Goal: Task Accomplishment & Management: Complete application form

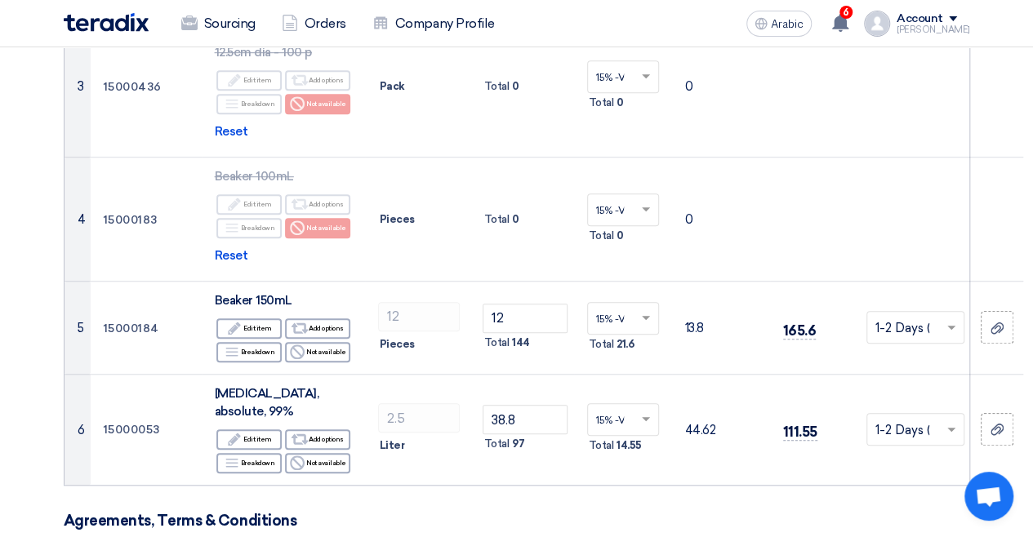
scroll to position [236, 96]
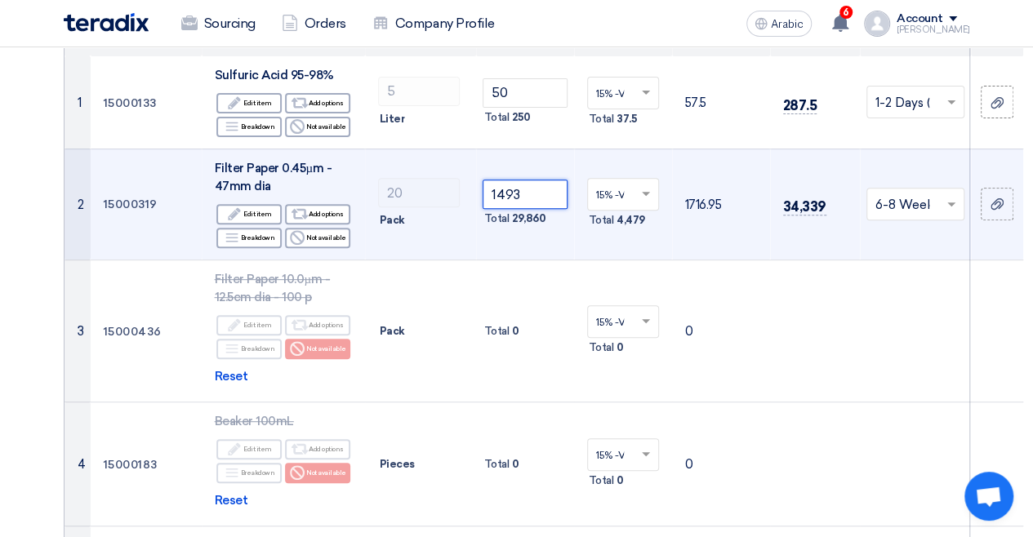
click at [495, 209] on input "1493" at bounding box center [525, 194] width 85 height 29
drag, startPoint x: 493, startPoint y: 300, endPoint x: 463, endPoint y: 298, distance: 30.3
click at [491, 209] on input "1493" at bounding box center [525, 194] width 85 height 29
click at [483, 209] on input "1493" at bounding box center [525, 194] width 85 height 29
click at [484, 209] on input "4913" at bounding box center [525, 194] width 85 height 29
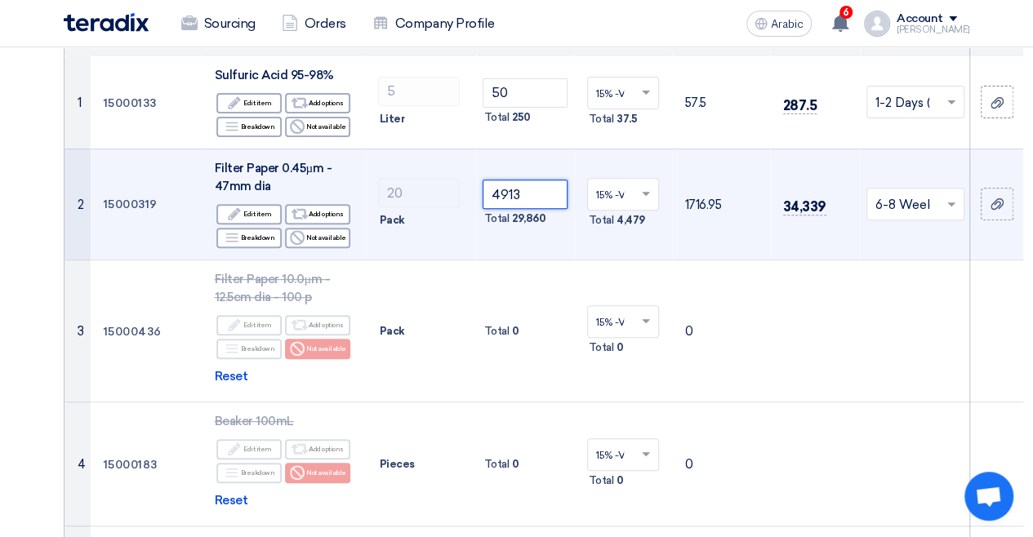
drag, startPoint x: 484, startPoint y: 298, endPoint x: 452, endPoint y: 297, distance: 31.9
click at [483, 209] on input "4913" at bounding box center [525, 194] width 85 height 29
drag, startPoint x: 452, startPoint y: 297, endPoint x: 435, endPoint y: 297, distance: 17.1
click at [476, 260] on td "4913 Total 29,860" at bounding box center [525, 204] width 98 height 111
click at [483, 209] on input "4913" at bounding box center [525, 194] width 85 height 29
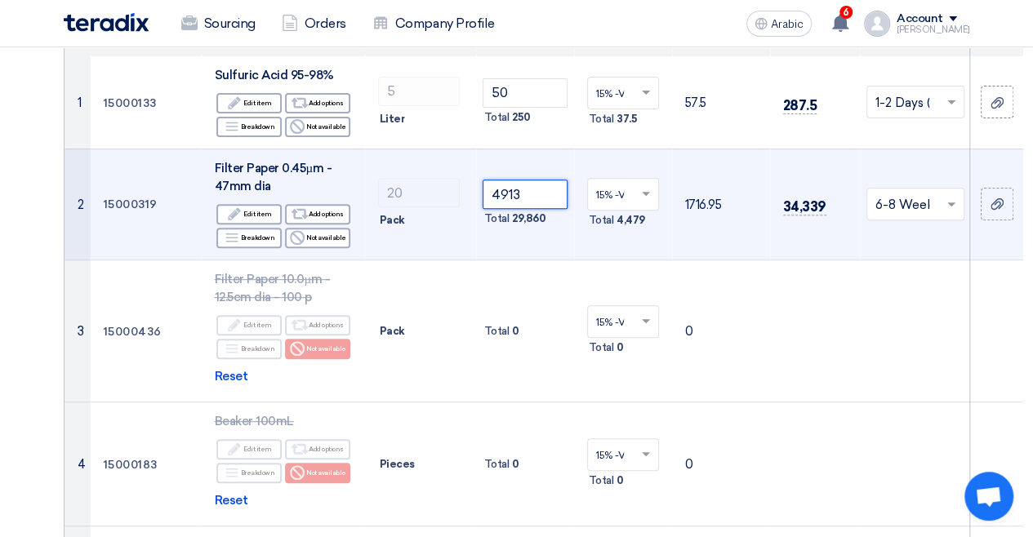
drag, startPoint x: 487, startPoint y: 297, endPoint x: 473, endPoint y: 298, distance: 13.9
click at [486, 209] on input "4913" at bounding box center [525, 194] width 85 height 29
click at [483, 209] on input "4913" at bounding box center [525, 194] width 85 height 29
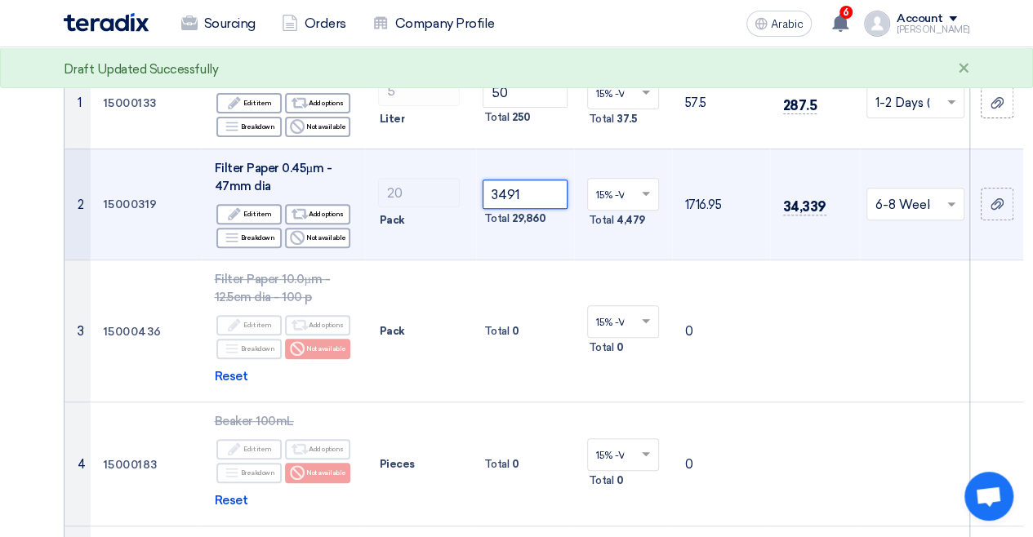
click at [483, 209] on input "3491" at bounding box center [525, 194] width 85 height 29
type input "3"
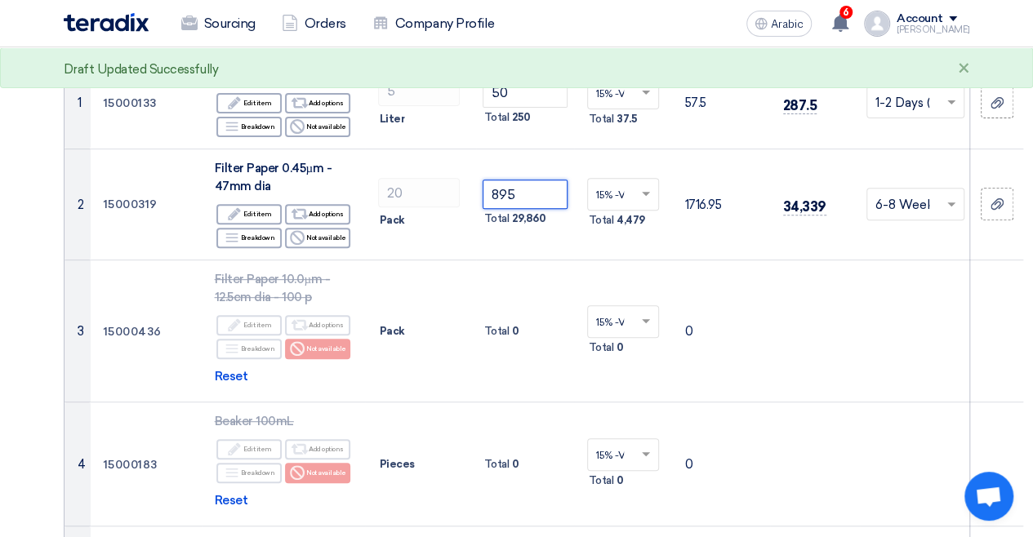
type input "895"
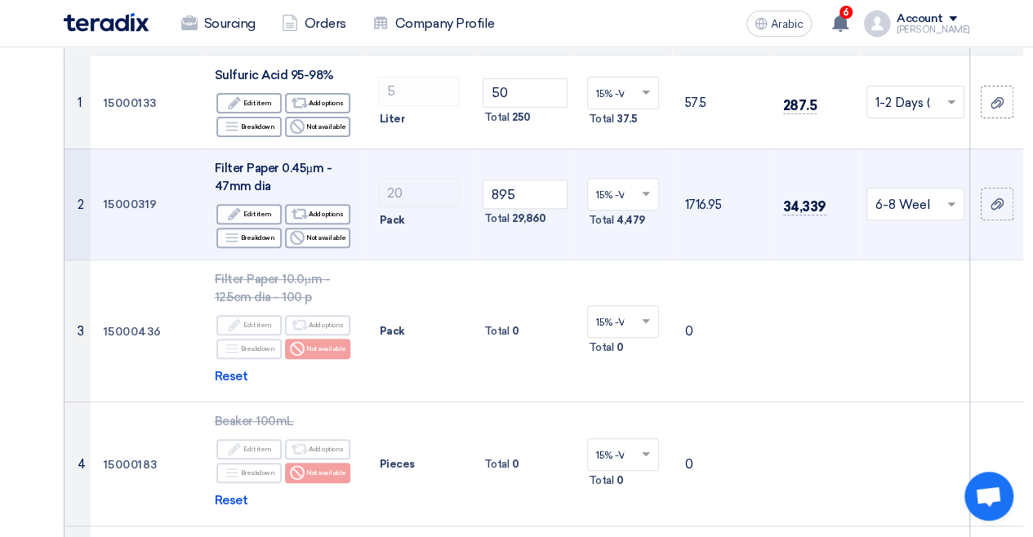
click at [514, 260] on td "895 Total 29,860" at bounding box center [525, 204] width 98 height 111
click at [692, 260] on td "1716.95" at bounding box center [721, 204] width 98 height 111
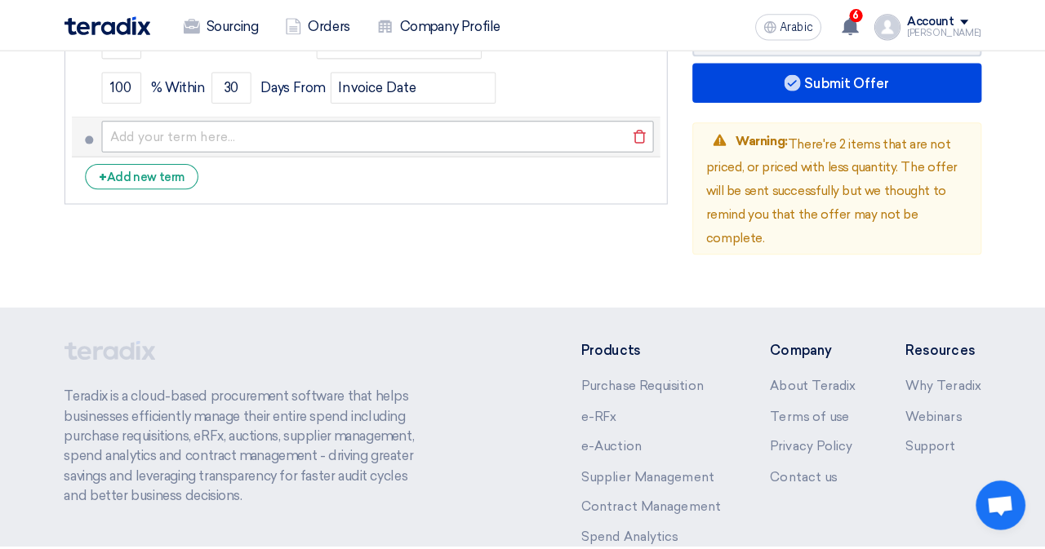
scroll to position [1542, 96]
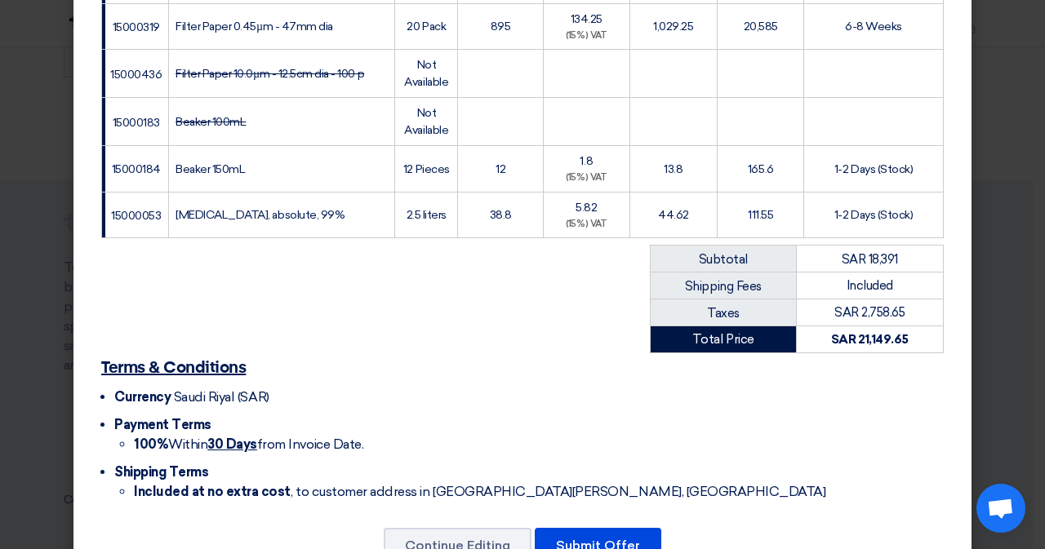
scroll to position [625, 0]
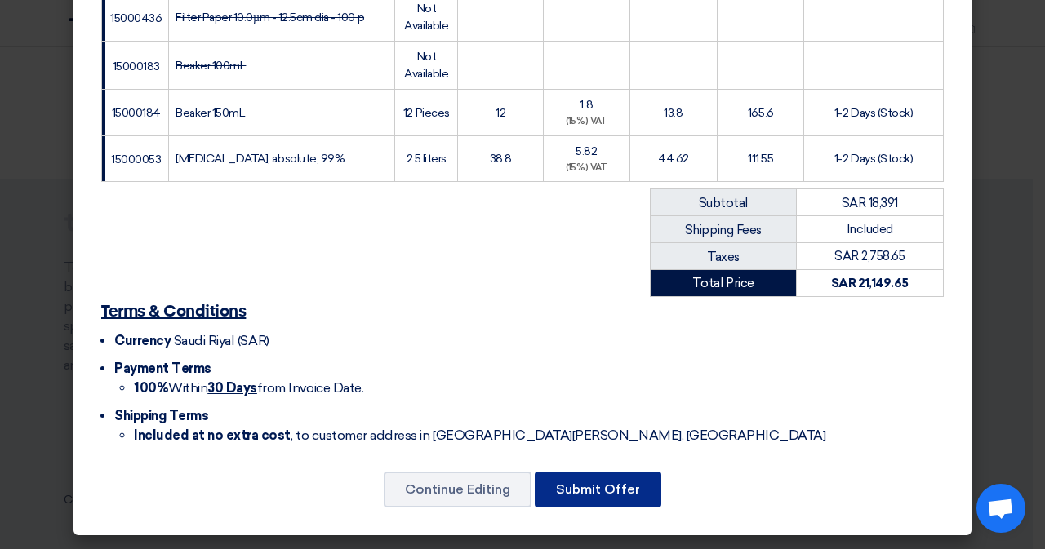
click at [588, 484] on font "Submit Offer" at bounding box center [598, 490] width 84 height 16
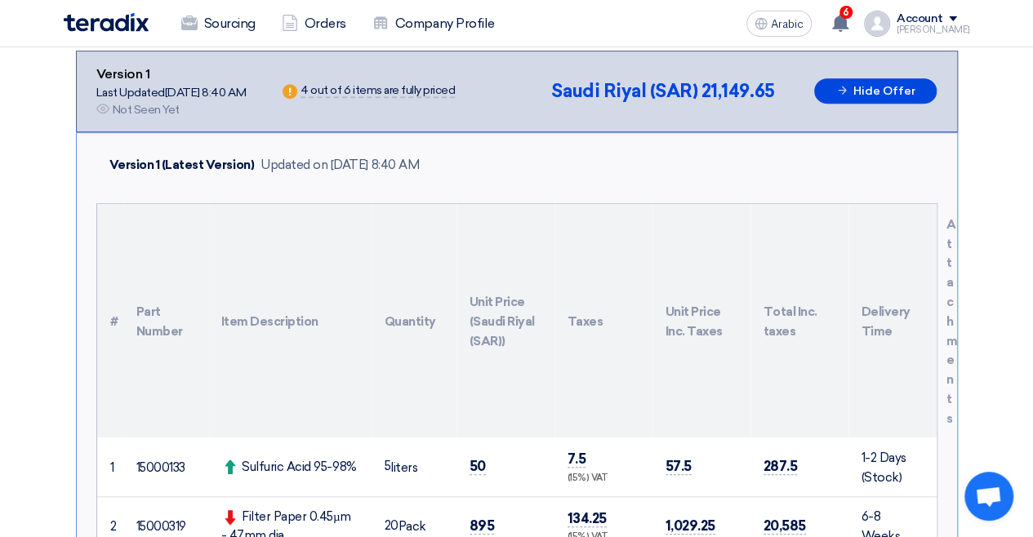
scroll to position [327, 0]
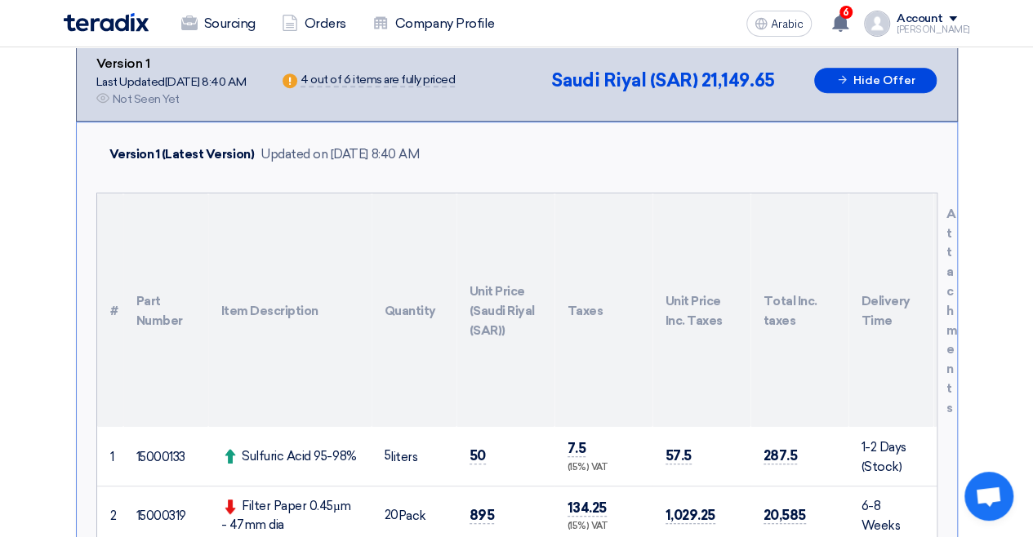
click at [374, 108] on div "Version 1 Last Updated [DATE] 8:40 AM Offer is Seen Not Seen Yet Warn 4 out of …" at bounding box center [516, 81] width 841 height 54
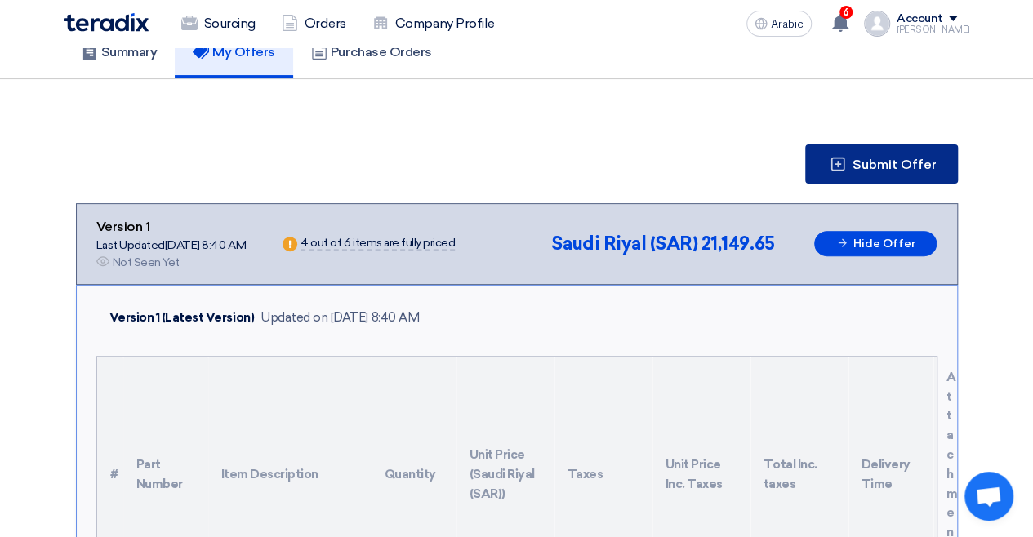
scroll to position [0, 0]
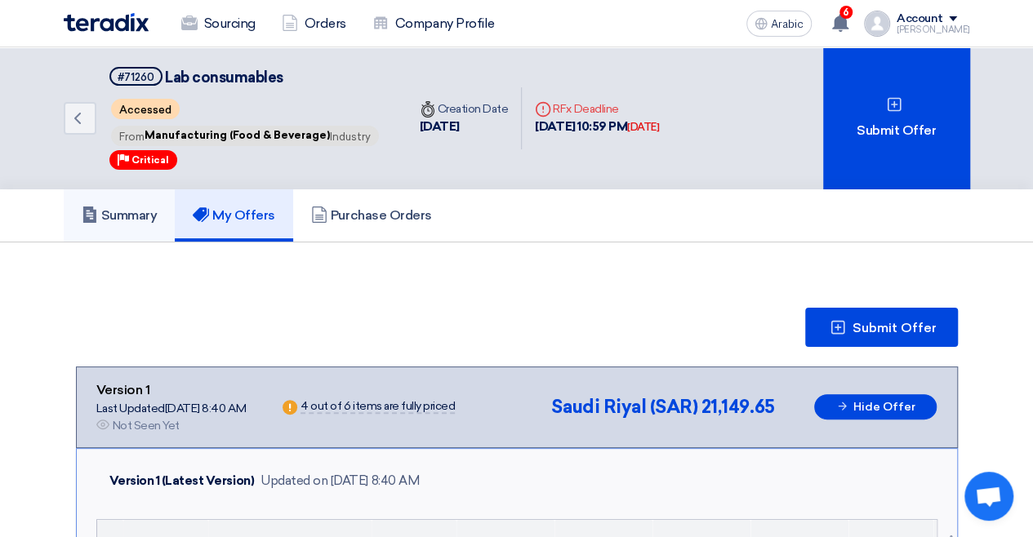
click at [82, 224] on h5 "Summary" at bounding box center [120, 215] width 76 height 16
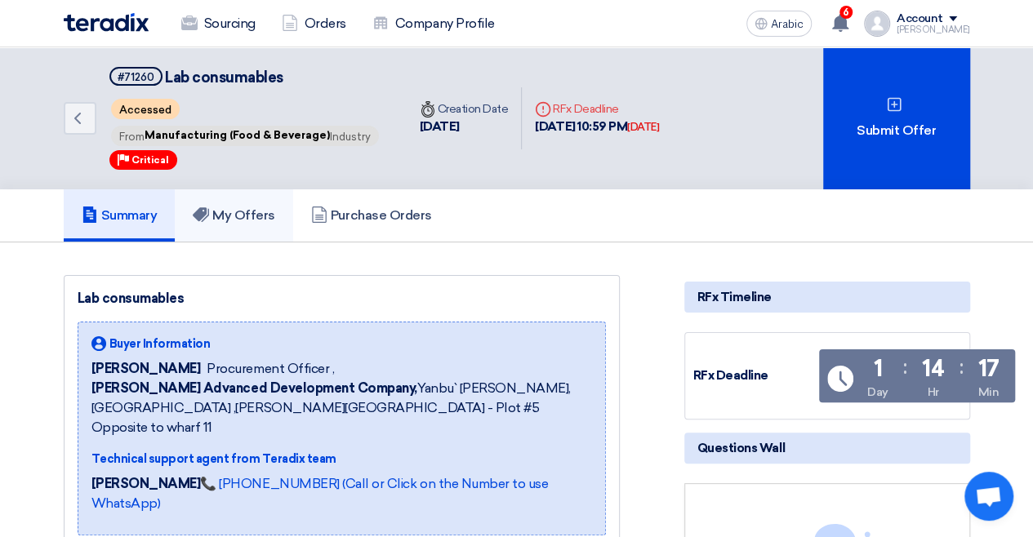
click at [232, 237] on link "My Offers" at bounding box center [234, 215] width 118 height 52
